Goal: Task Accomplishment & Management: Complete application form

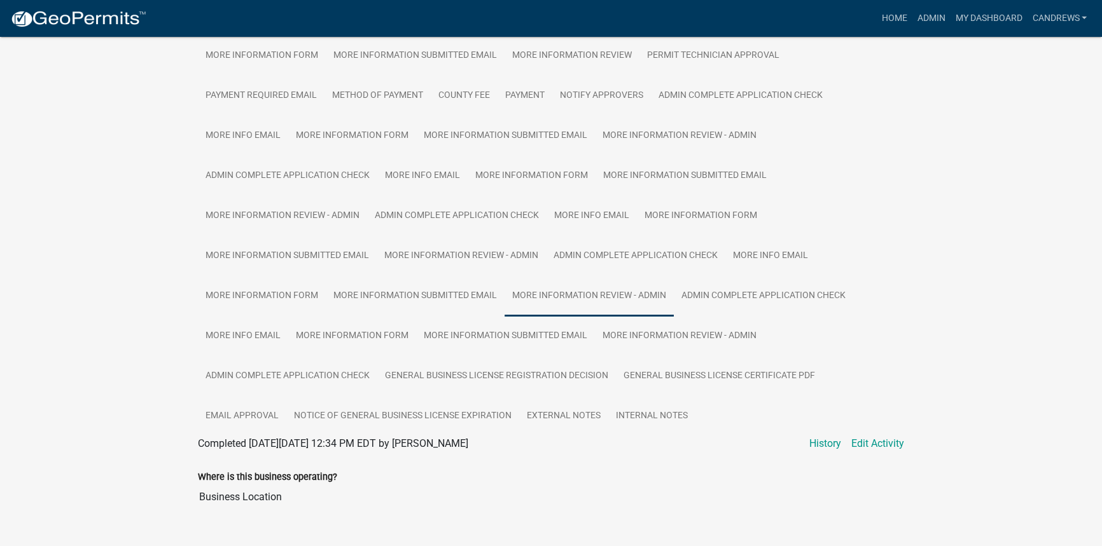
scroll to position [387, 0]
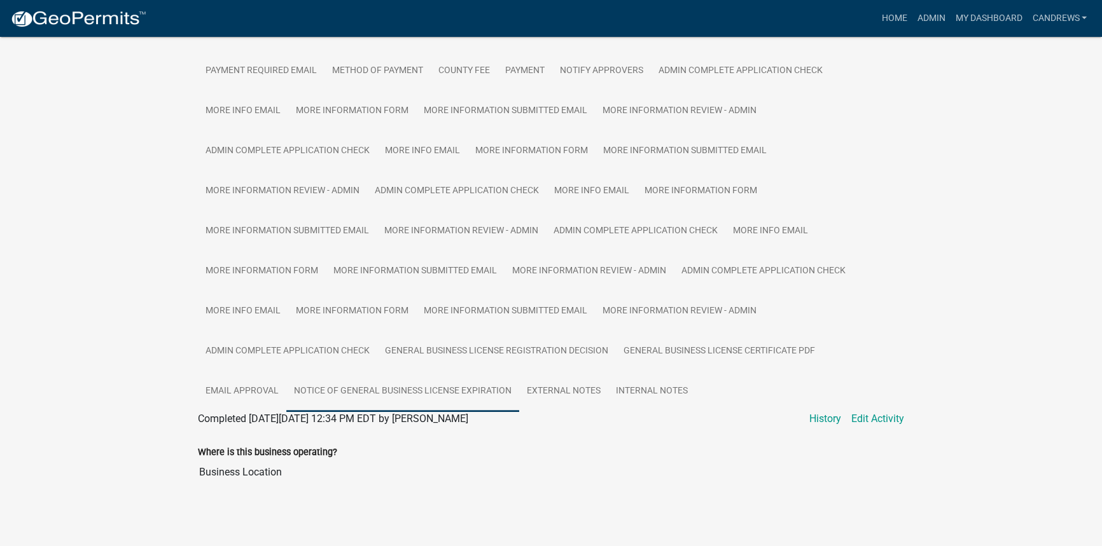
click at [447, 388] on link "Notice of General Business License Expiration" at bounding box center [402, 391] width 233 height 41
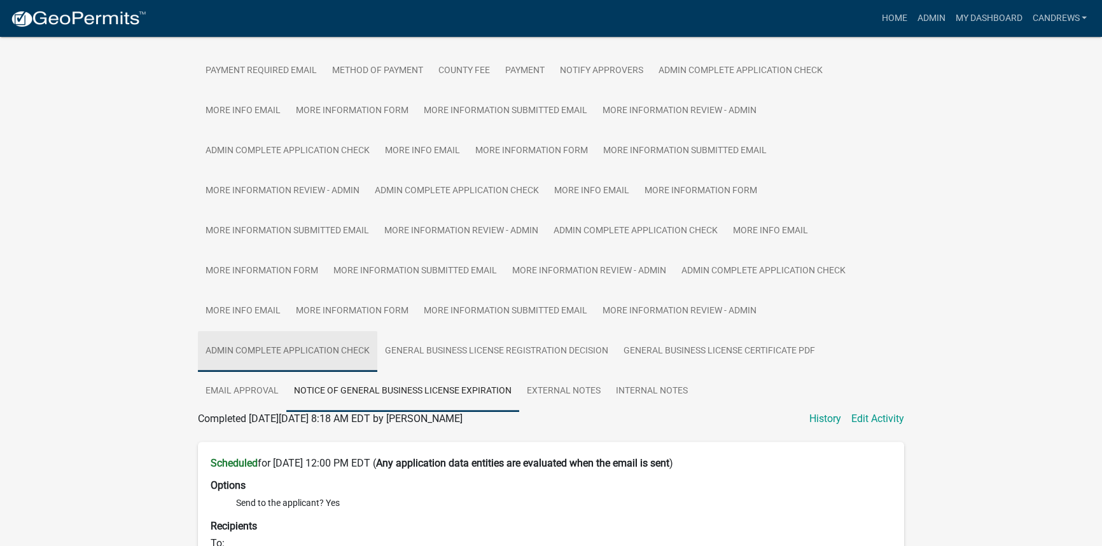
click at [254, 355] on link "Admin Complete Application Check" at bounding box center [287, 351] width 179 height 41
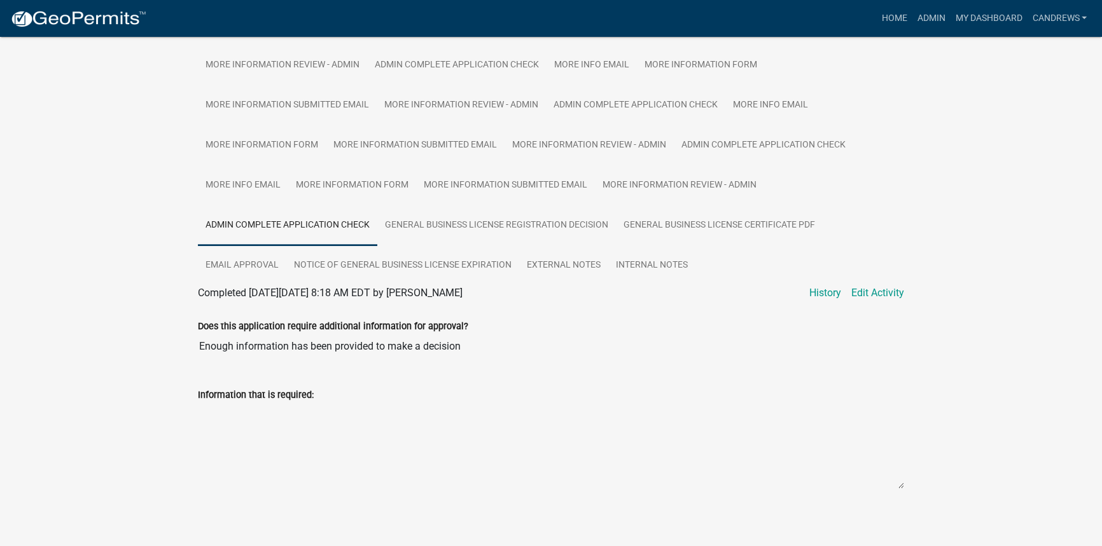
scroll to position [516, 0]
click at [450, 230] on link "General Business License Registration Decision" at bounding box center [496, 222] width 239 height 41
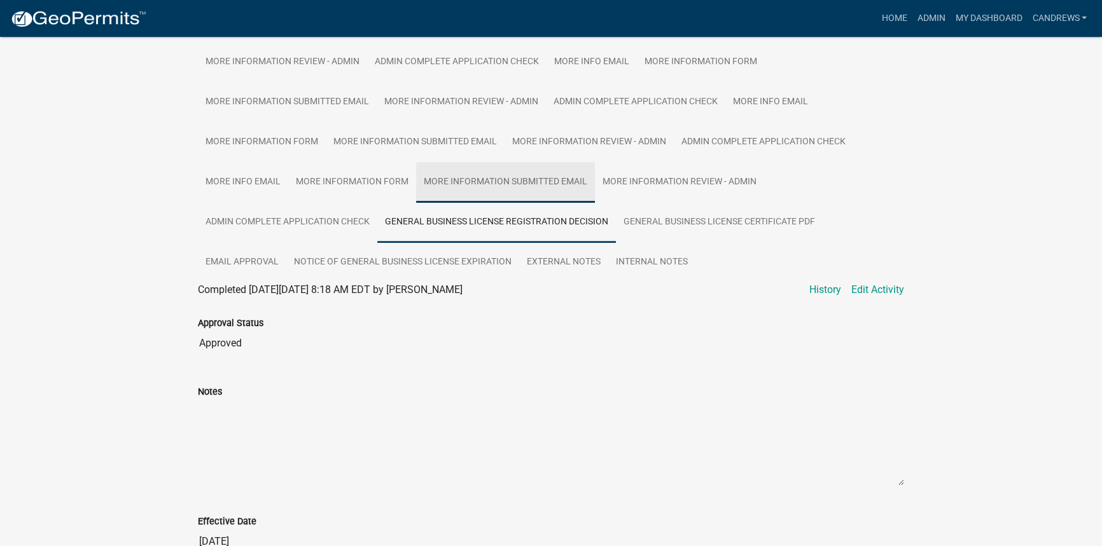
click at [500, 181] on link "More Information Submitted Email" at bounding box center [505, 182] width 179 height 41
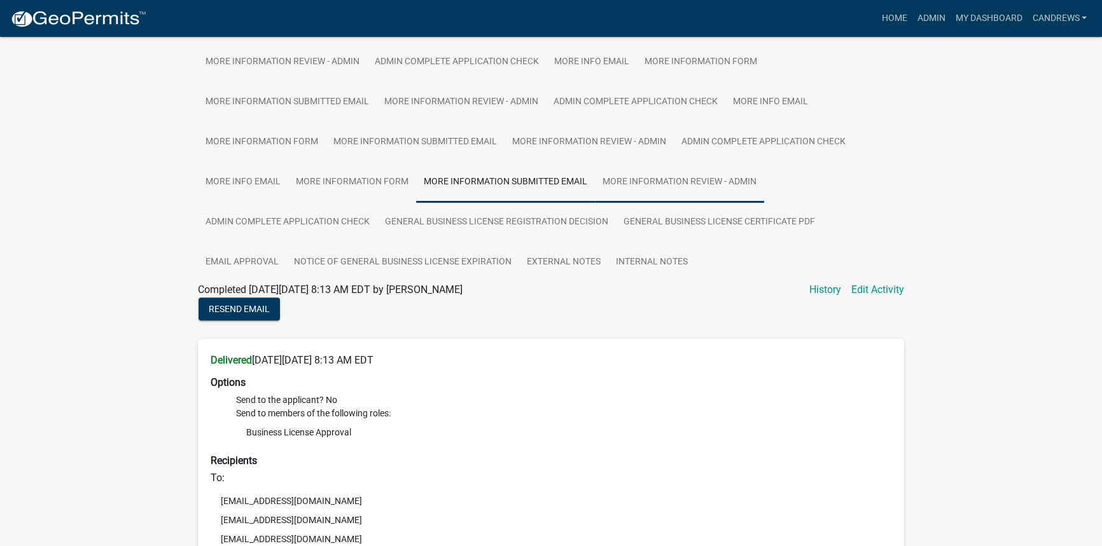
click at [633, 184] on link "More Information Review - Admin" at bounding box center [679, 182] width 169 height 41
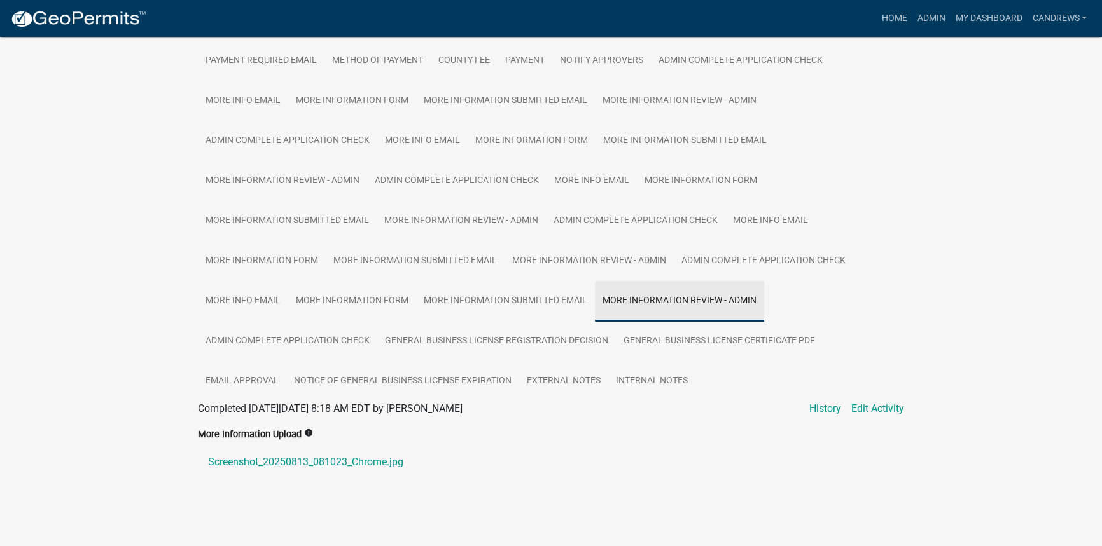
scroll to position [394, 0]
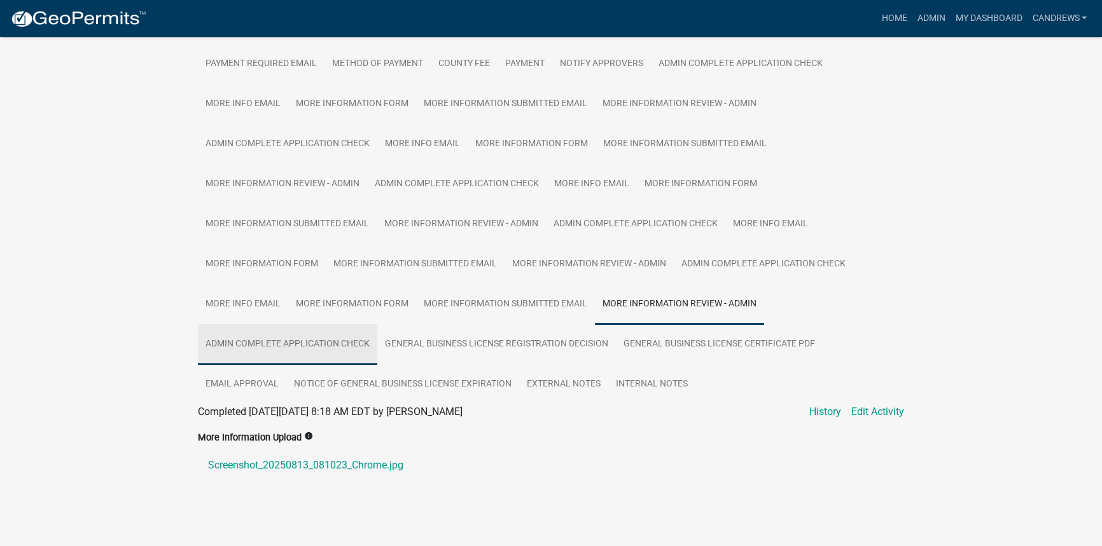
click at [349, 333] on link "Admin Complete Application Check" at bounding box center [287, 344] width 179 height 41
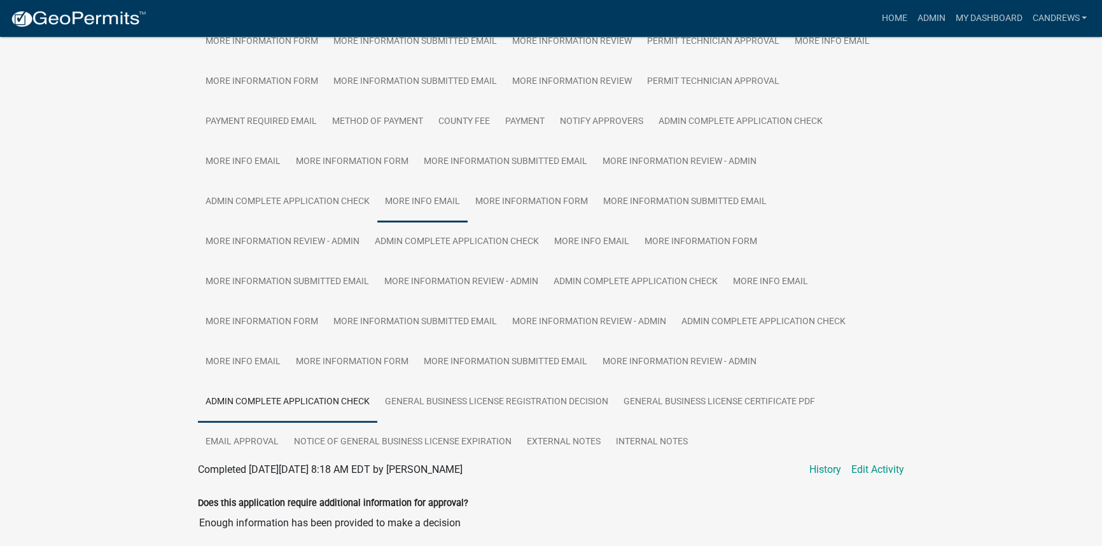
scroll to position [337, 0]
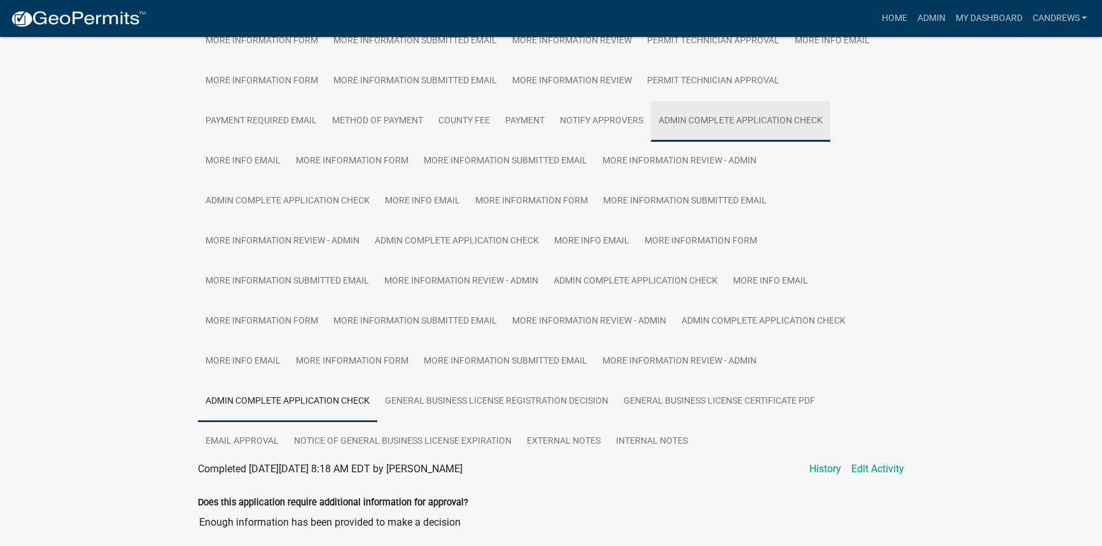
click at [724, 113] on link "Admin Complete Application Check" at bounding box center [740, 121] width 179 height 41
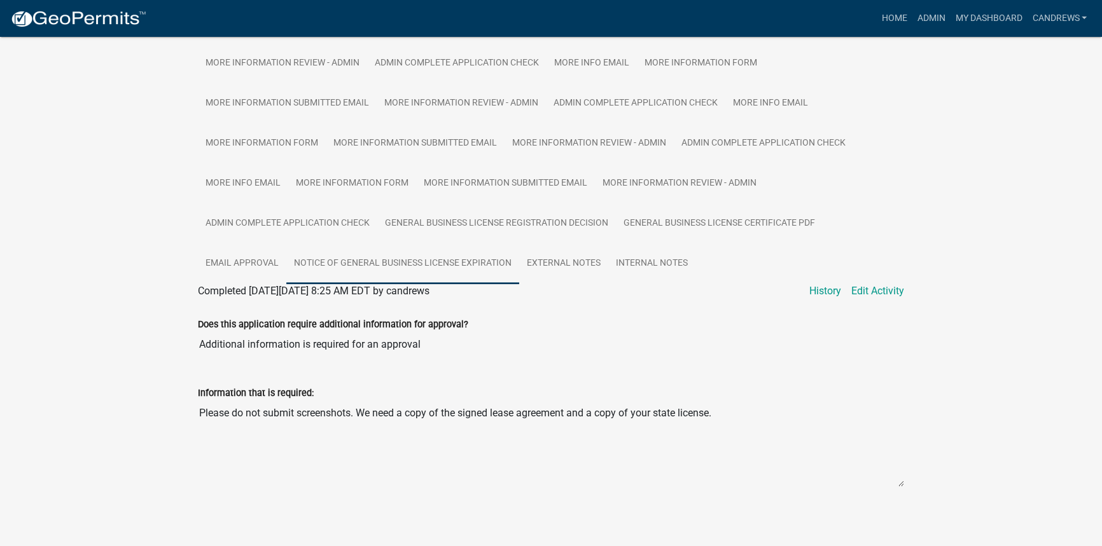
scroll to position [516, 0]
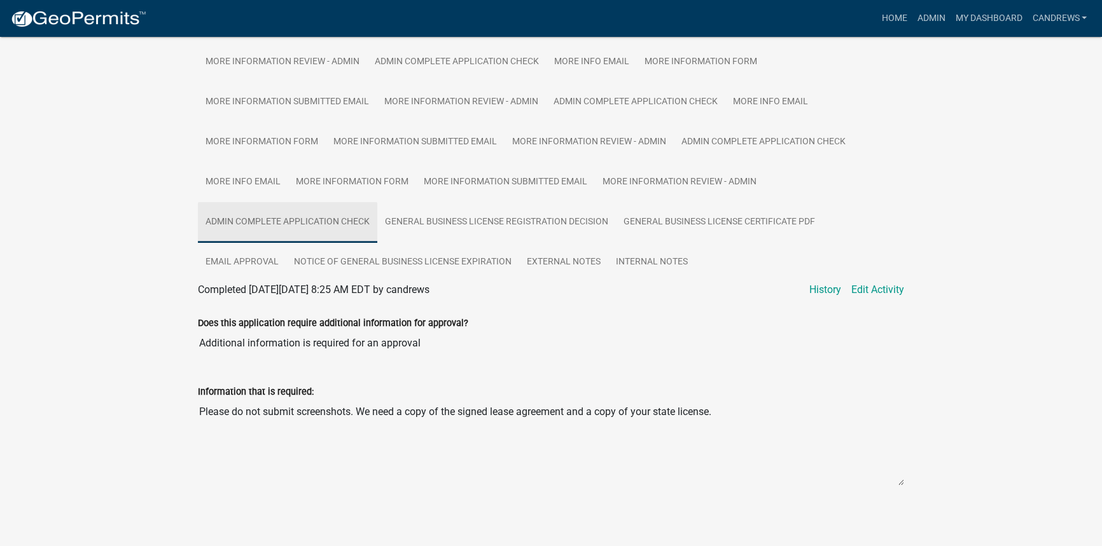
click at [312, 225] on link "Admin Complete Application Check" at bounding box center [287, 222] width 179 height 41
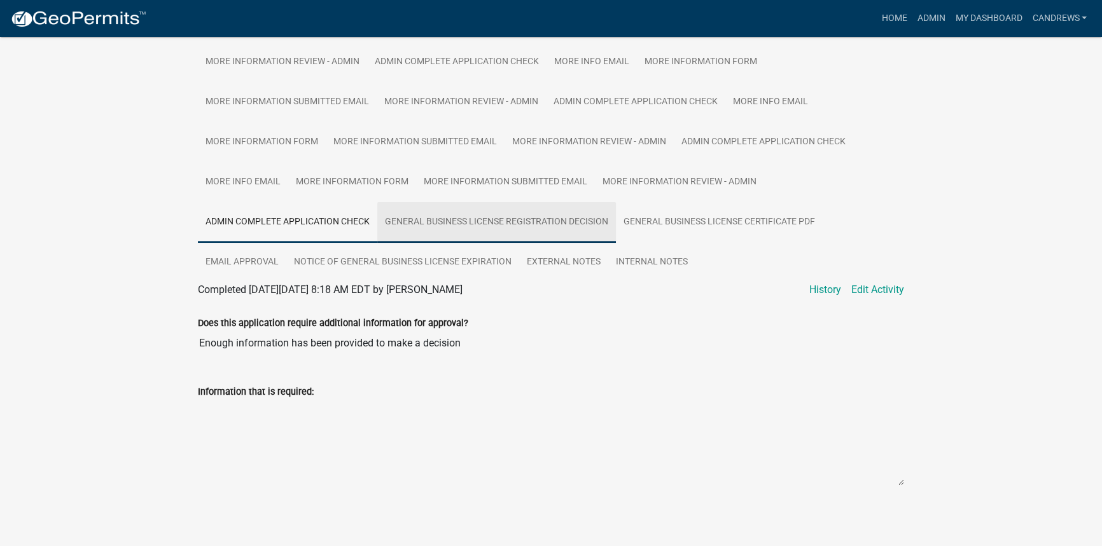
click at [439, 220] on link "General Business License Registration Decision" at bounding box center [496, 222] width 239 height 41
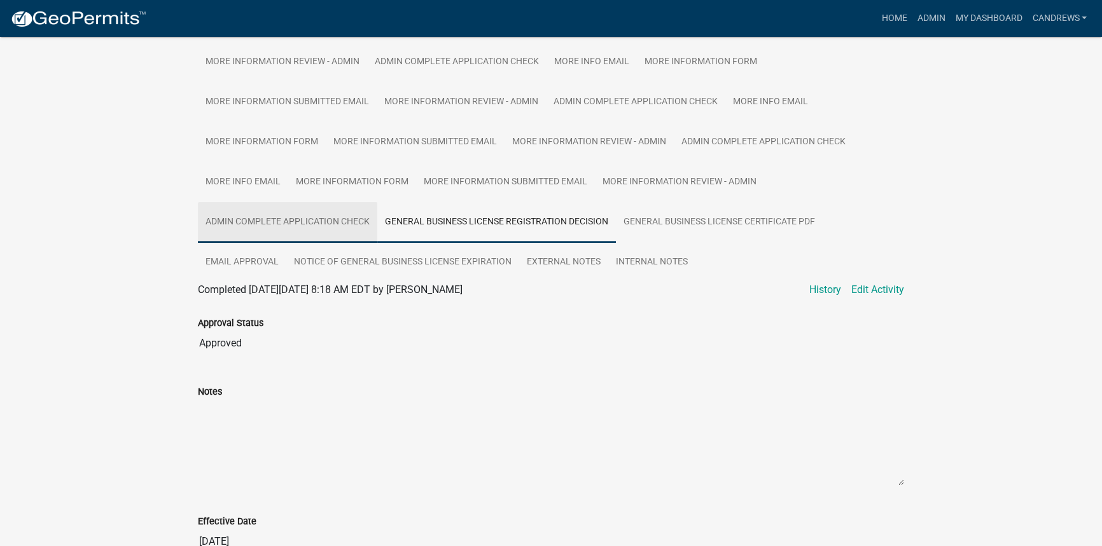
click at [332, 217] on link "Admin Complete Application Check" at bounding box center [287, 222] width 179 height 41
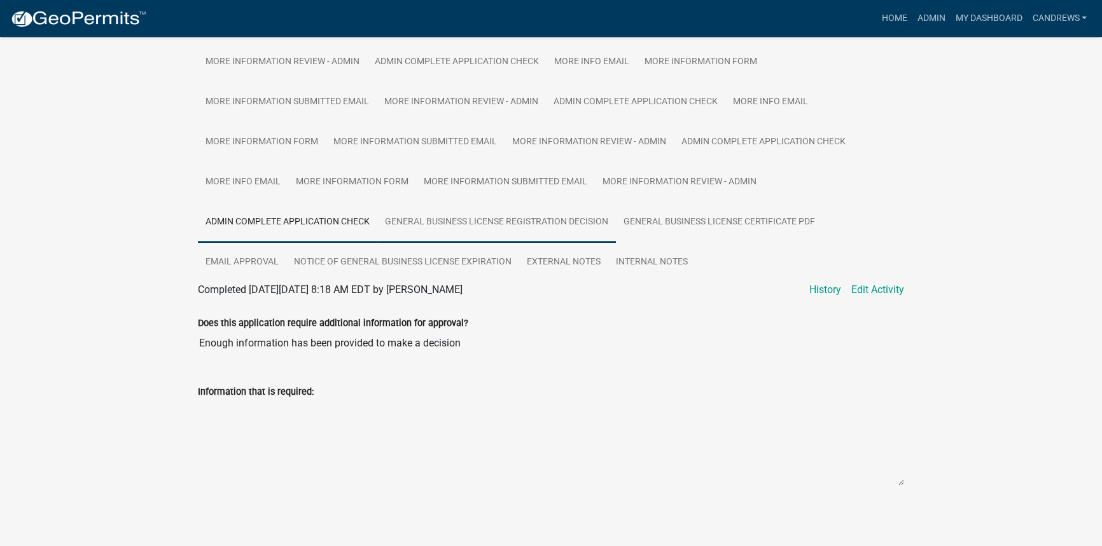
click at [507, 221] on link "General Business License Registration Decision" at bounding box center [496, 222] width 239 height 41
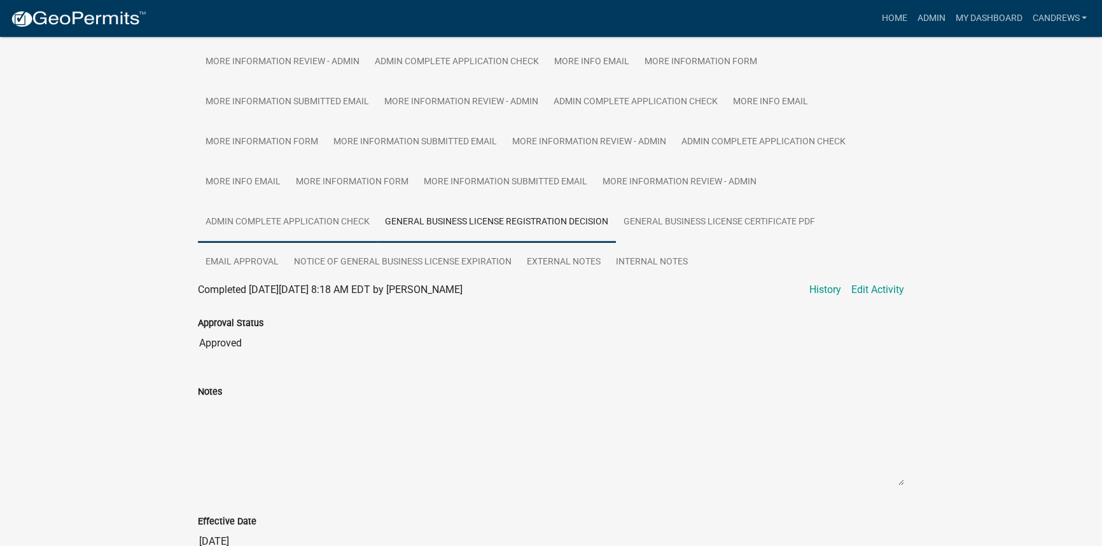
click at [317, 211] on link "Admin Complete Application Check" at bounding box center [287, 222] width 179 height 41
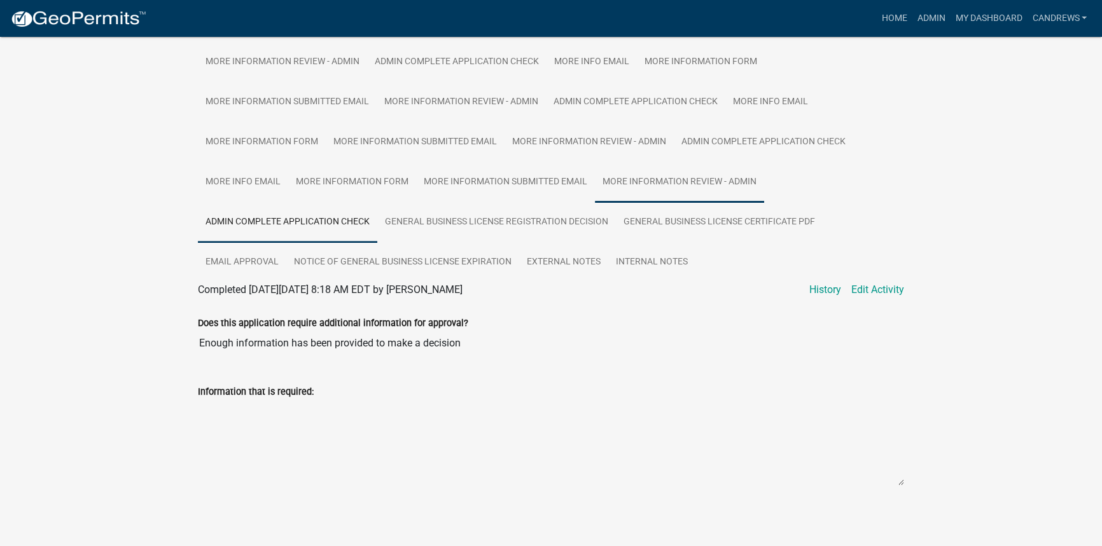
click at [628, 179] on link "More Information Review - Admin" at bounding box center [679, 182] width 169 height 41
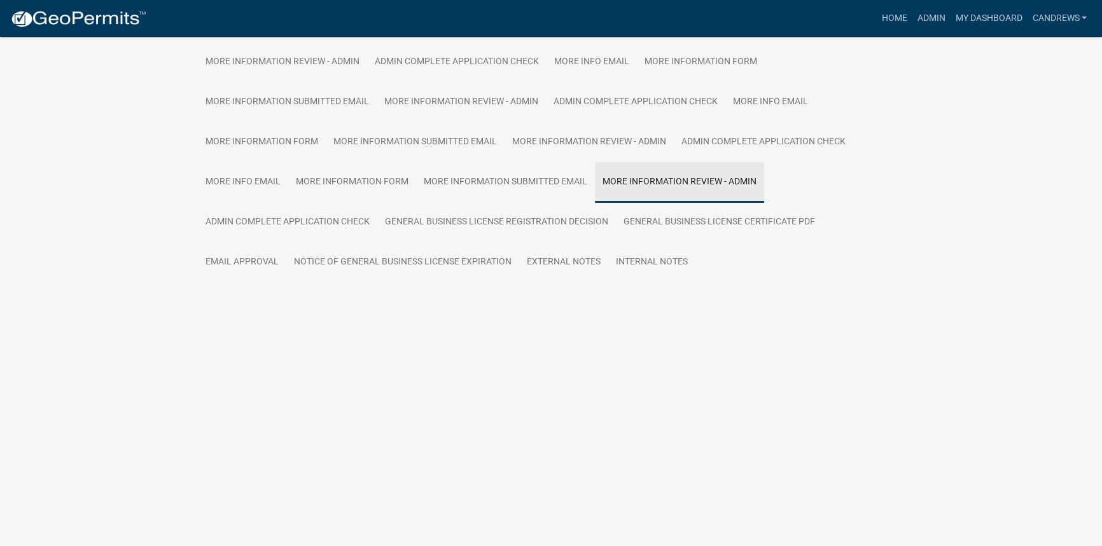
scroll to position [394, 0]
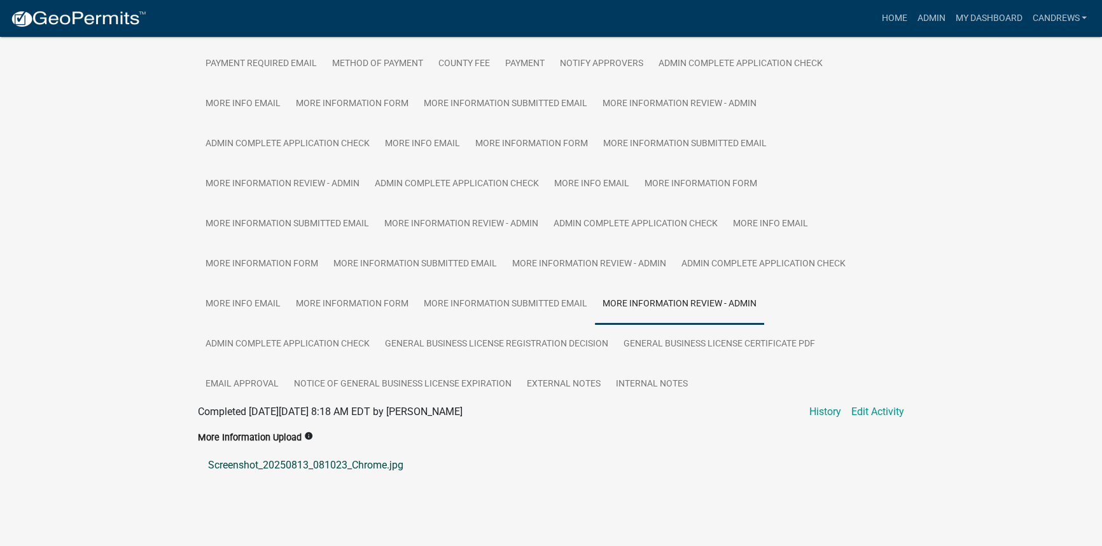
click at [371, 460] on link "Screenshot_20250813_081023_Chrome.jpg" at bounding box center [551, 465] width 706 height 31
click at [378, 471] on link "Screenshot_20250813_081023_Chrome.jpg" at bounding box center [551, 465] width 706 height 31
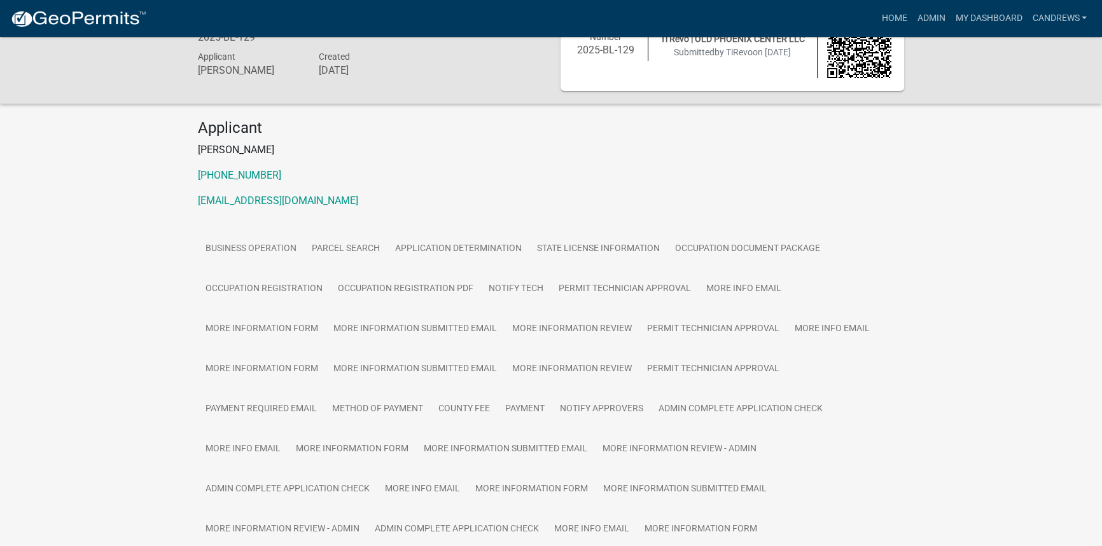
scroll to position [48, 0]
click at [935, 17] on link "Admin" at bounding box center [930, 18] width 38 height 24
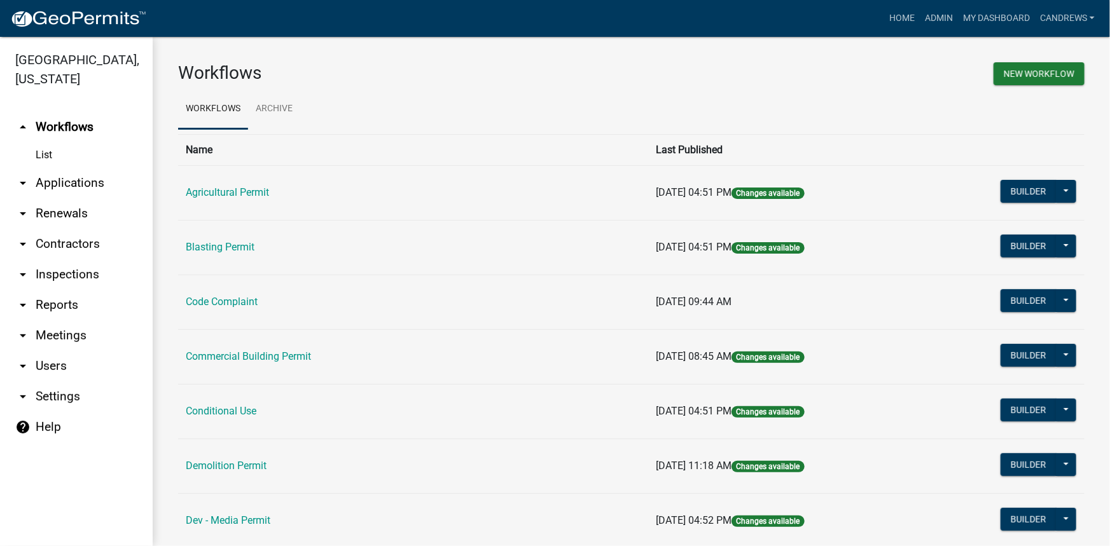
click at [87, 172] on link "arrow_drop_down Applications" at bounding box center [76, 183] width 153 height 31
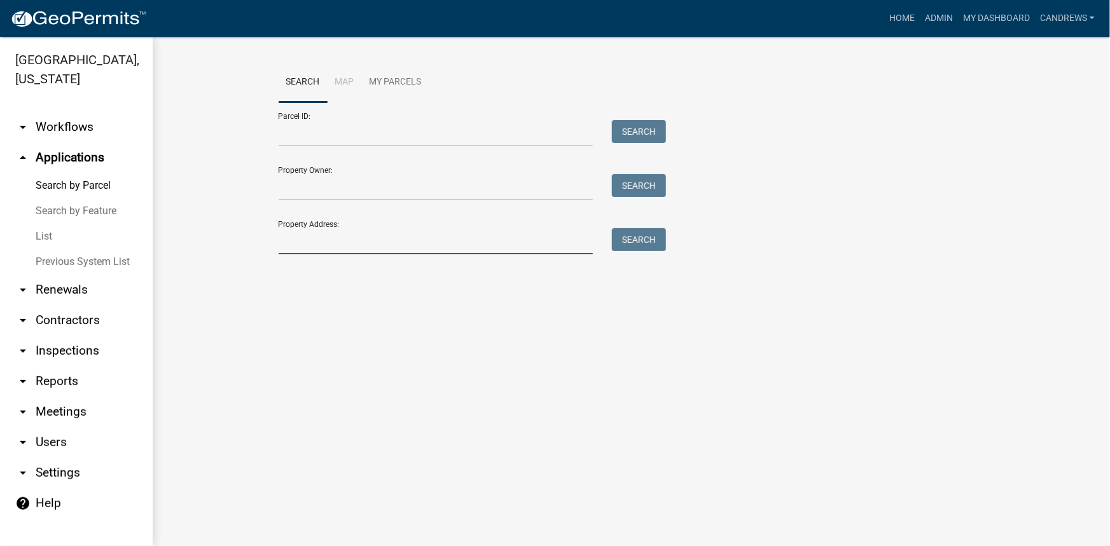
click at [362, 237] on input "Property Address:" at bounding box center [436, 241] width 315 height 26
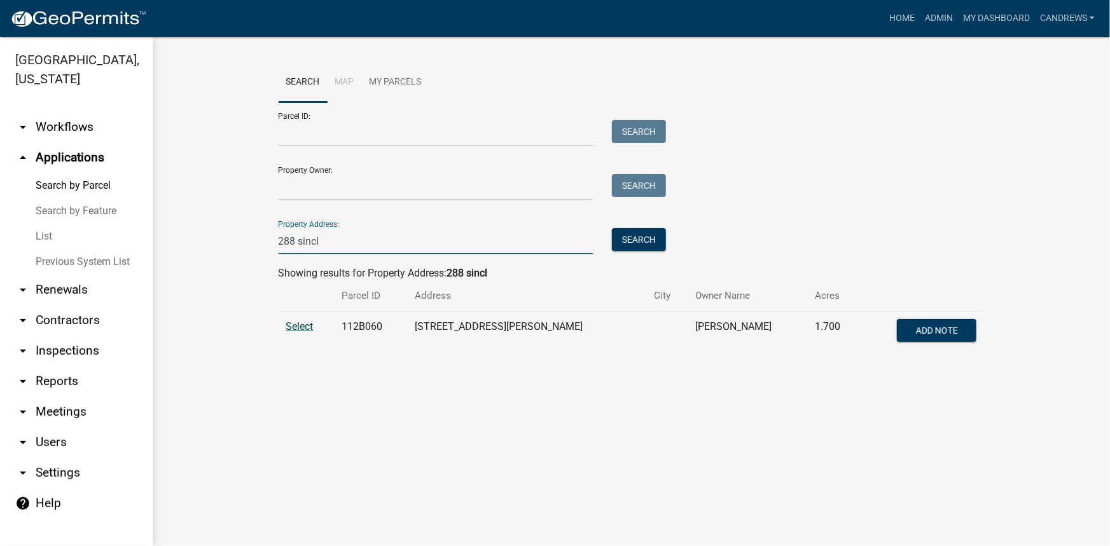
type input "288 sincl"
click at [298, 326] on span "Select" at bounding box center [299, 327] width 27 height 12
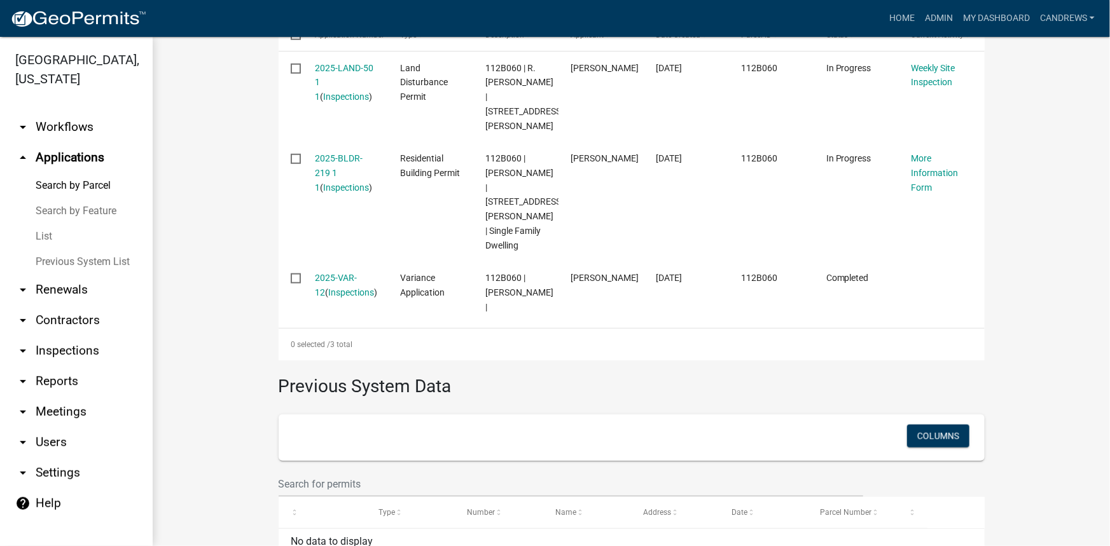
scroll to position [405, 0]
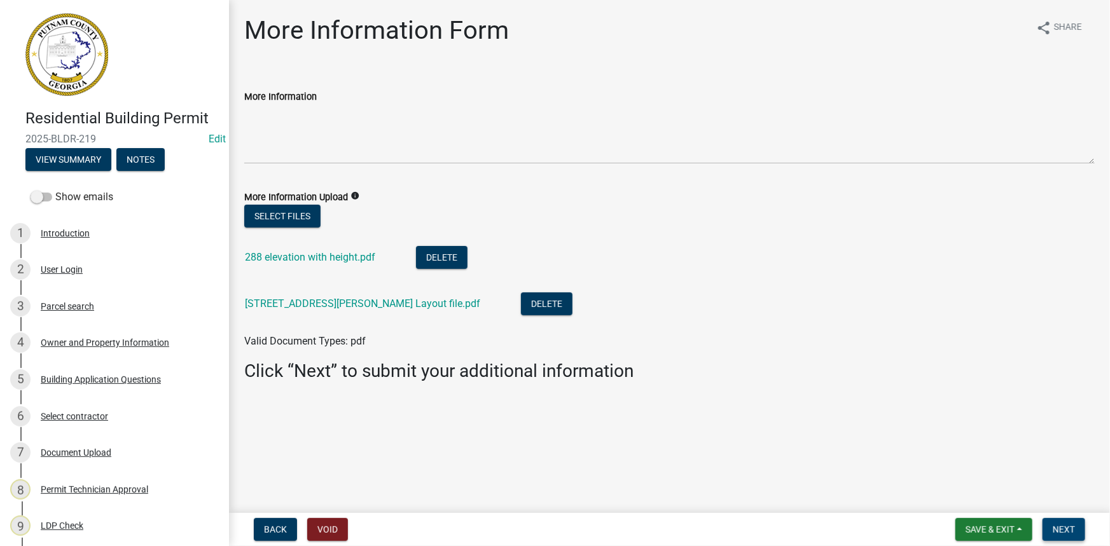
click at [1069, 526] on span "Next" at bounding box center [1064, 530] width 22 height 10
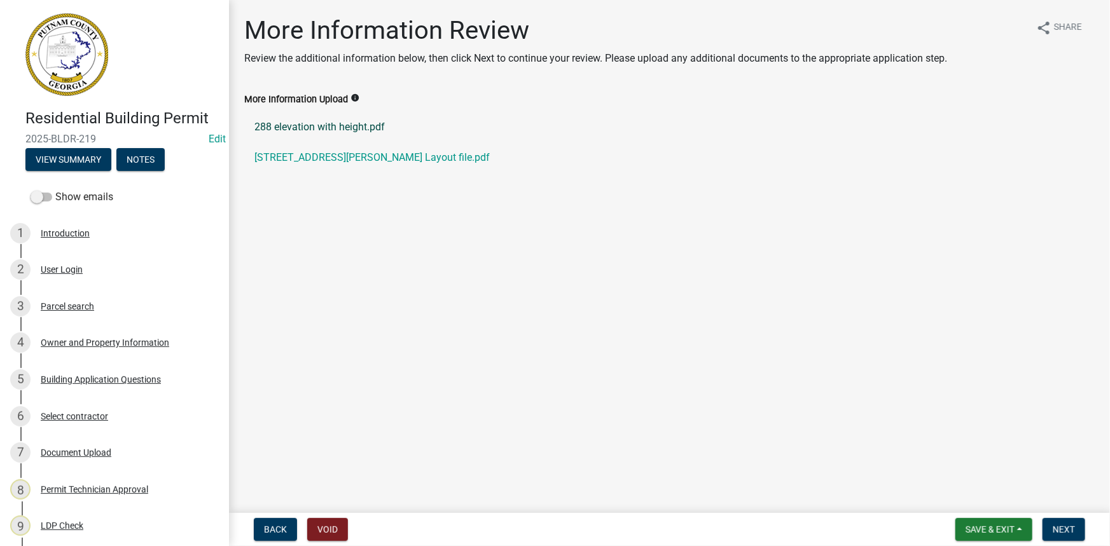
click at [315, 123] on link "288 elevation with height.pdf" at bounding box center [669, 127] width 850 height 31
click at [315, 161] on link "[STREET_ADDRESS][PERSON_NAME] Layout file.pdf" at bounding box center [669, 157] width 850 height 31
click at [95, 444] on div "7 Document Upload" at bounding box center [109, 453] width 198 height 20
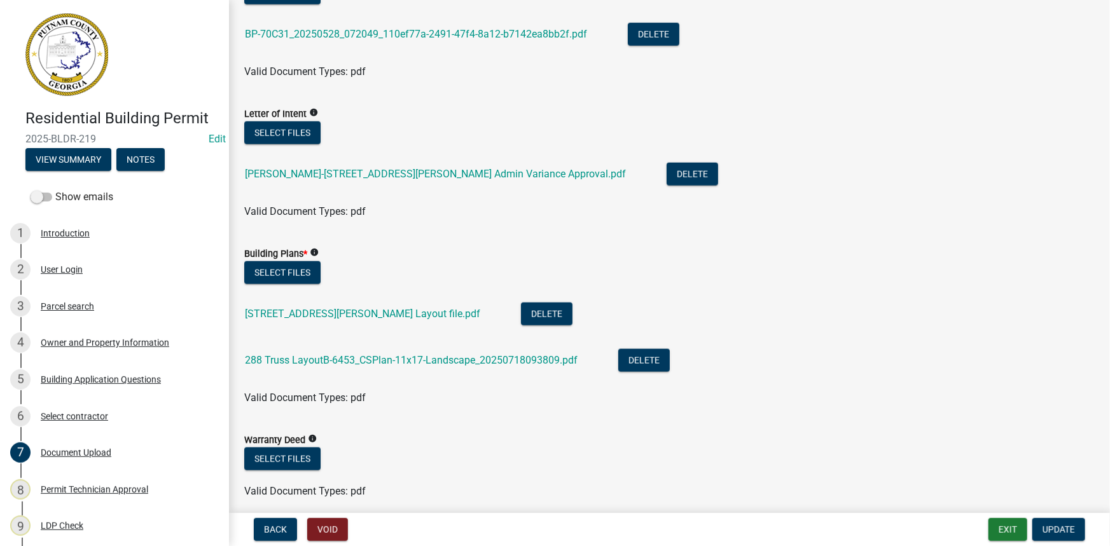
scroll to position [693, 0]
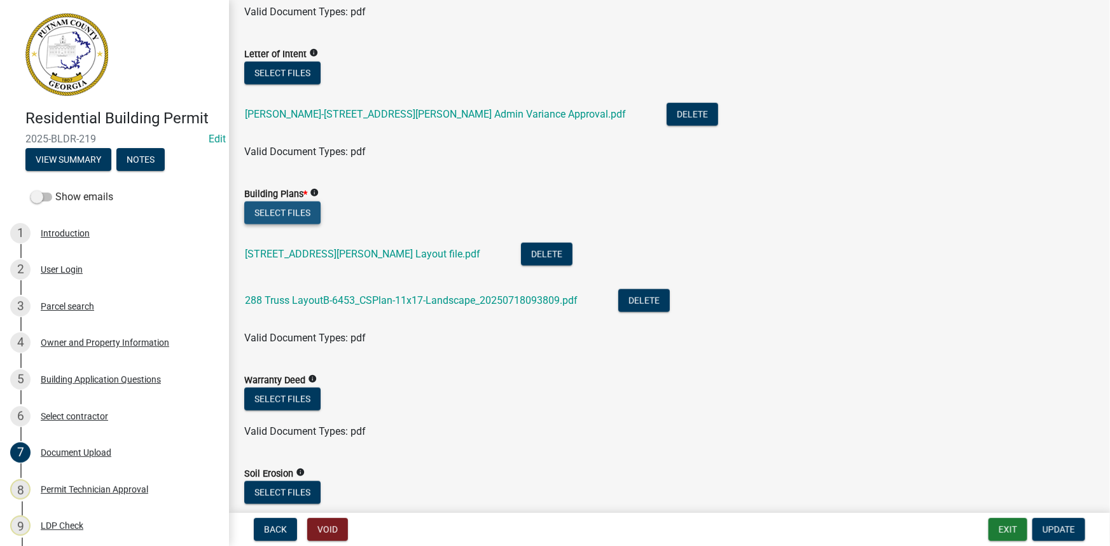
click at [294, 210] on button "Select files" at bounding box center [282, 213] width 76 height 23
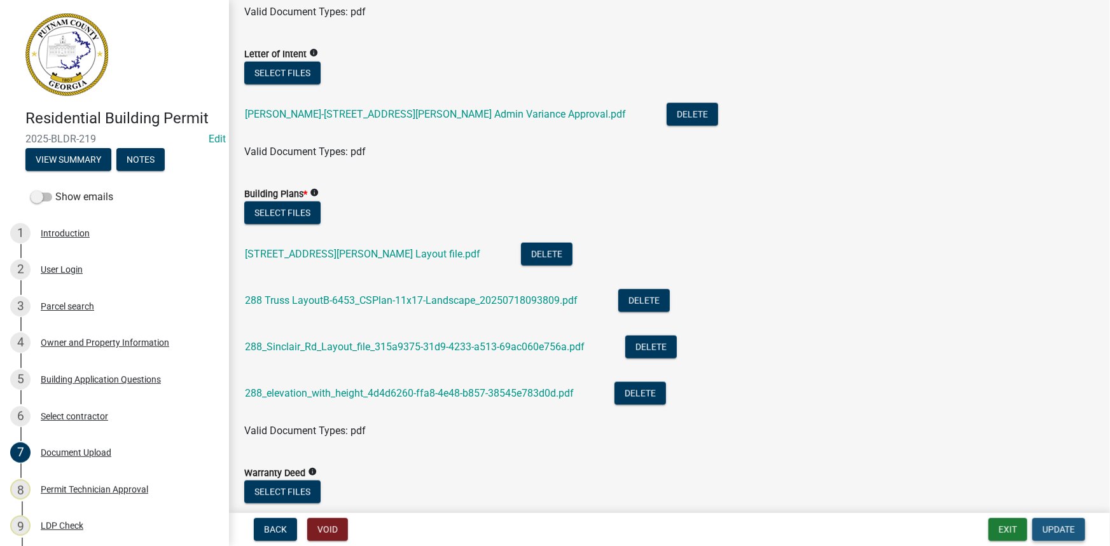
click at [1063, 531] on span "Update" at bounding box center [1058, 530] width 32 height 10
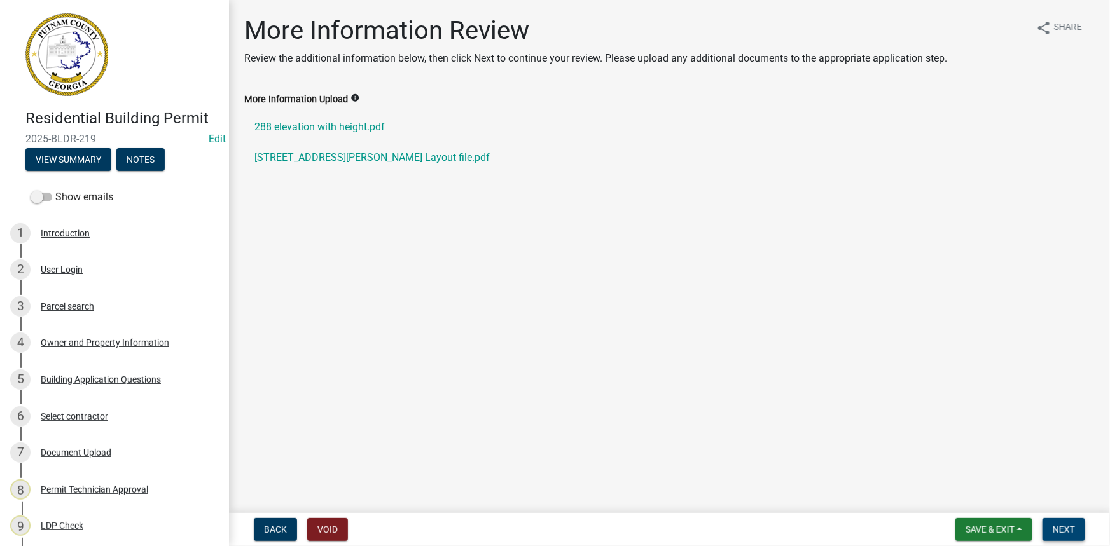
click at [1081, 522] on button "Next" at bounding box center [1063, 529] width 43 height 23
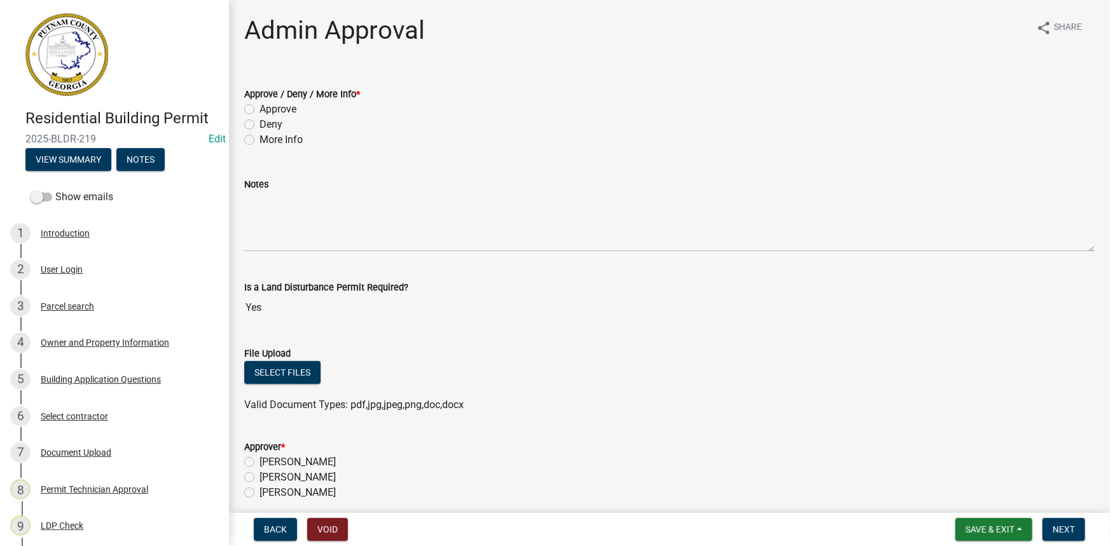
click at [287, 102] on label "Approve" at bounding box center [278, 109] width 37 height 15
click at [268, 102] on input "Approve" at bounding box center [264, 106] width 8 height 8
radio input "true"
click at [292, 474] on label "Courtney Andrews" at bounding box center [298, 477] width 76 height 15
click at [268, 474] on input "Courtney Andrews" at bounding box center [264, 474] width 8 height 8
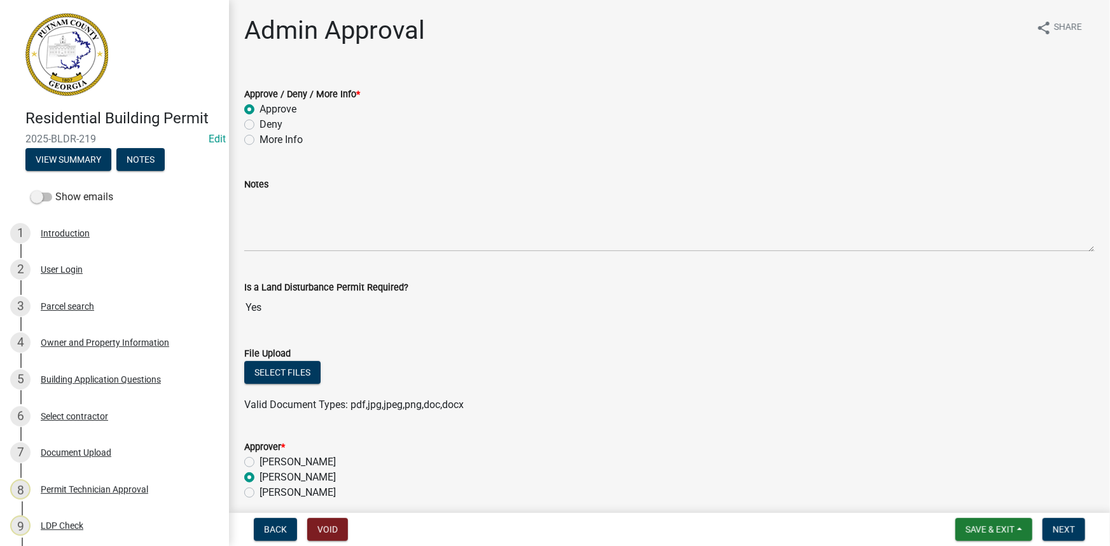
radio input "true"
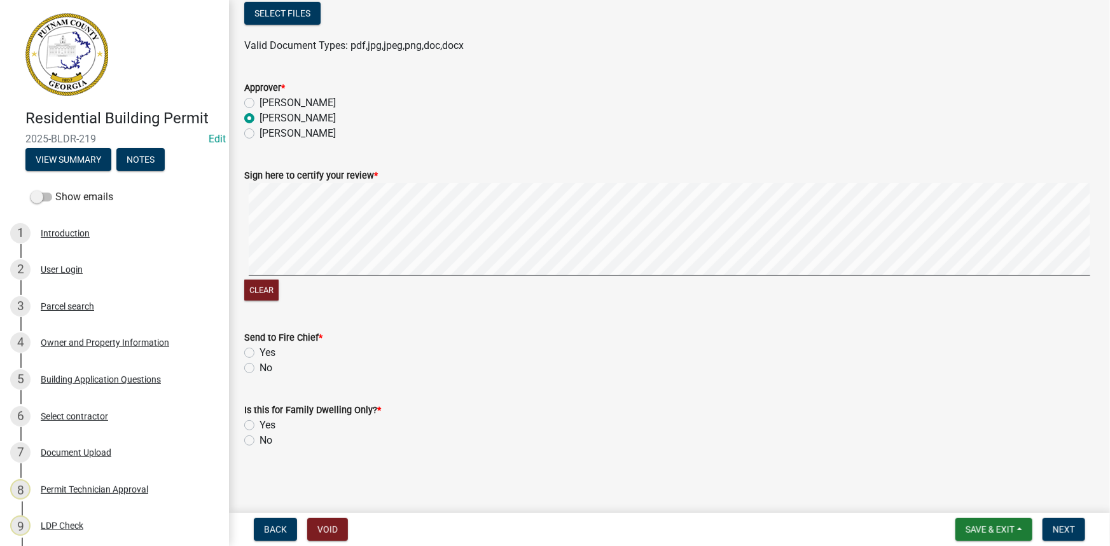
scroll to position [360, 0]
click at [256, 387] on form "Is this for Family Dwelling Only? * Yes No" at bounding box center [669, 417] width 850 height 61
click at [265, 372] on label "No" at bounding box center [266, 367] width 13 height 15
click at [265, 368] on input "No" at bounding box center [264, 364] width 8 height 8
radio input "true"
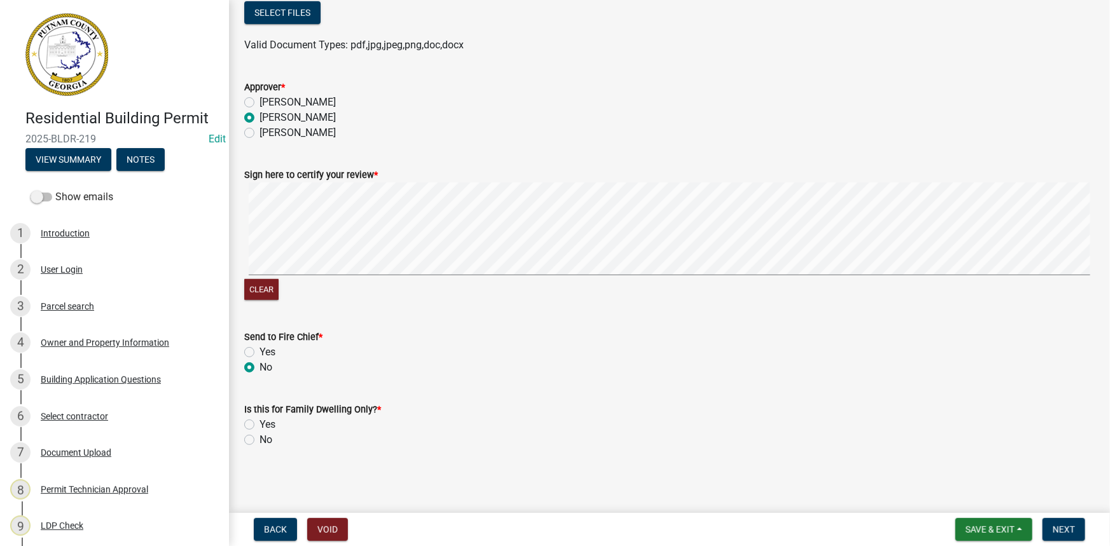
click at [270, 438] on label "No" at bounding box center [266, 440] width 13 height 15
click at [268, 438] on input "No" at bounding box center [264, 437] width 8 height 8
radio input "true"
click at [1072, 532] on span "Next" at bounding box center [1064, 530] width 22 height 10
